Goal: Task Accomplishment & Management: Manage account settings

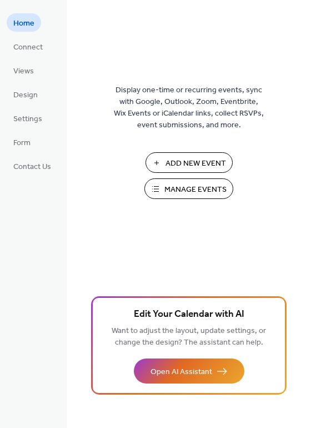
click at [195, 189] on span "Manage Events" at bounding box center [196, 190] width 62 height 12
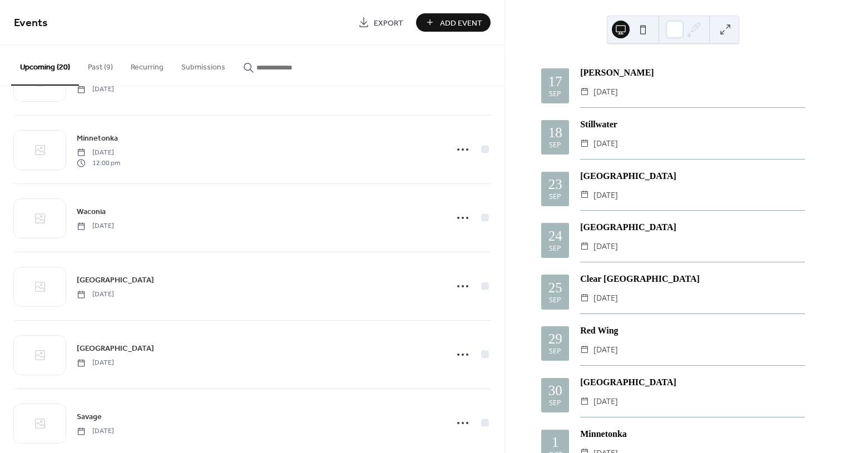
scroll to position [445, 0]
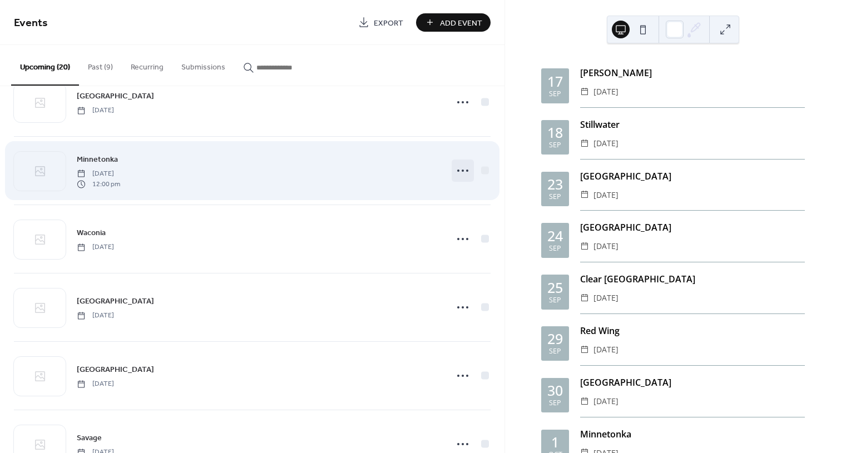
click at [463, 170] on icon at bounding box center [463, 171] width 18 height 18
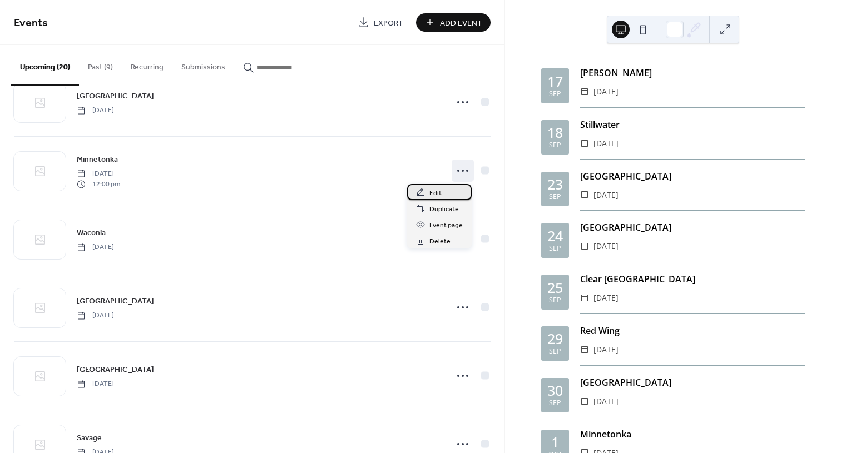
click at [435, 195] on span "Edit" at bounding box center [435, 193] width 12 height 12
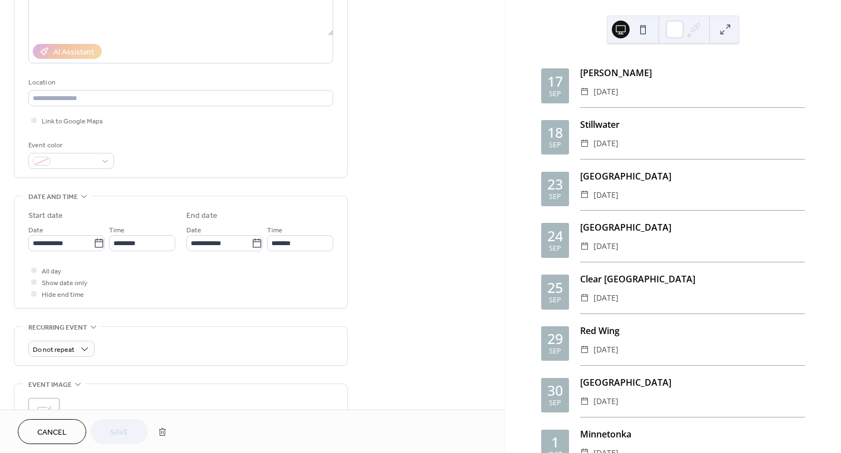
scroll to position [167, 0]
click at [32, 284] on div at bounding box center [34, 282] width 6 height 6
click at [34, 283] on div at bounding box center [34, 282] width 6 height 6
click at [34, 282] on div at bounding box center [34, 282] width 6 height 6
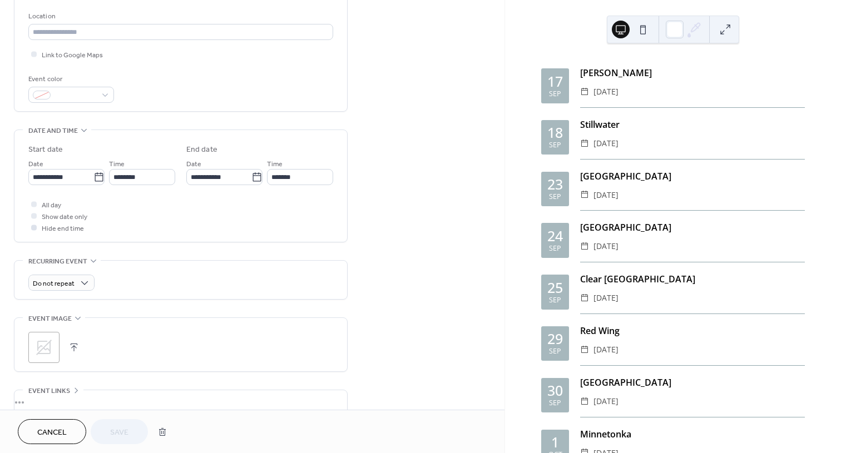
scroll to position [278, 0]
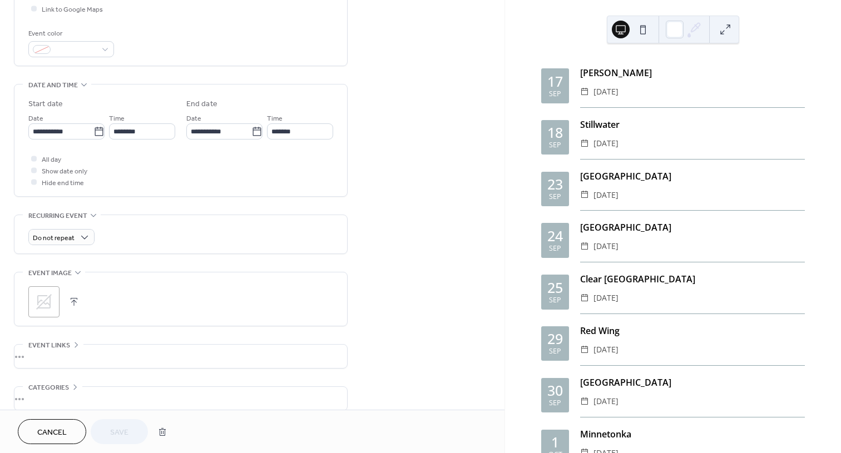
click at [34, 171] on div at bounding box center [34, 170] width 6 height 6
click at [36, 171] on div at bounding box center [34, 170] width 6 height 6
click at [34, 181] on icon at bounding box center [33, 181] width 3 height 3
click at [125, 431] on span "Save" at bounding box center [119, 433] width 18 height 12
